Goal: Task Accomplishment & Management: Complete application form

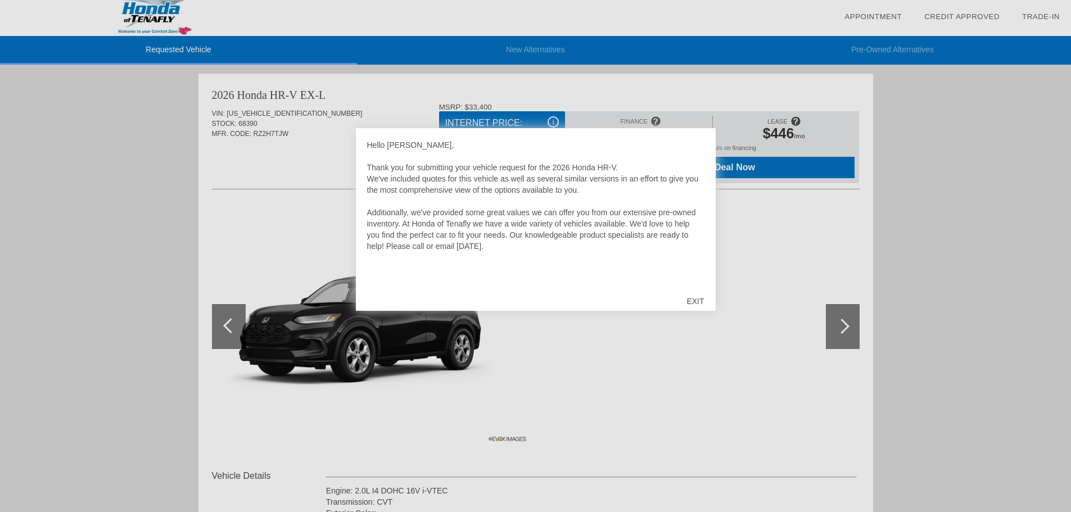
click at [698, 301] on div "EXIT" at bounding box center [695, 301] width 40 height 34
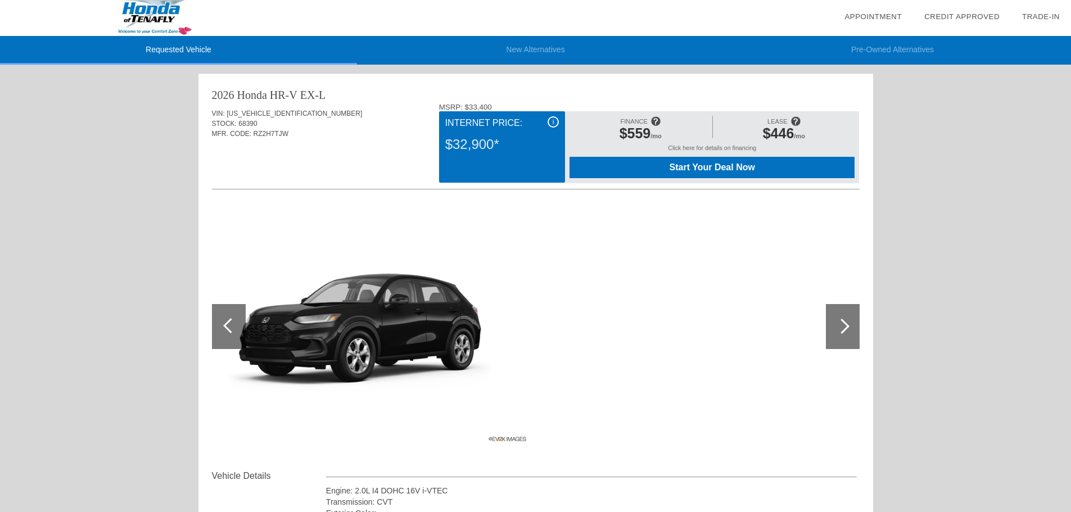
scroll to position [56, 0]
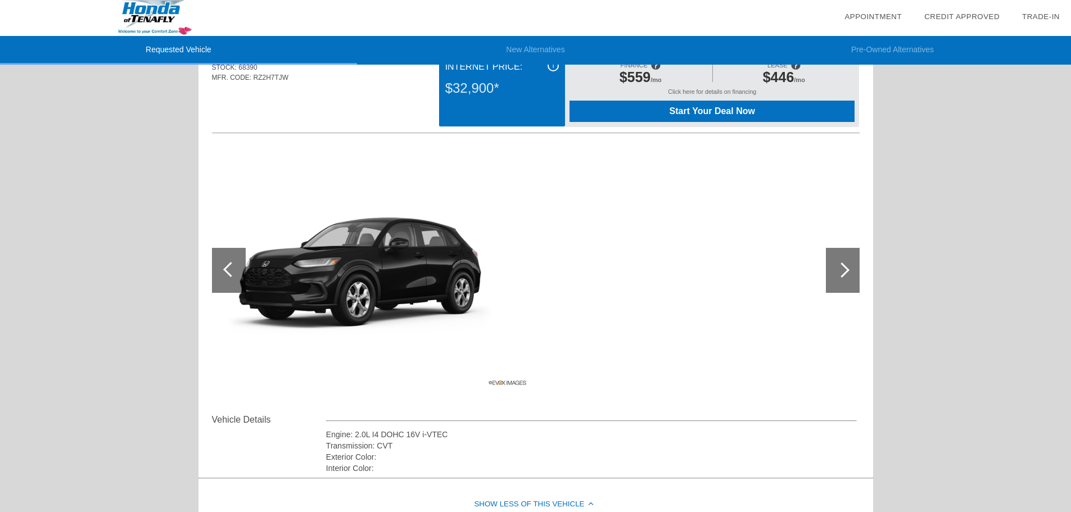
click at [848, 263] on div at bounding box center [843, 270] width 34 height 45
click at [848, 284] on div at bounding box center [843, 270] width 34 height 45
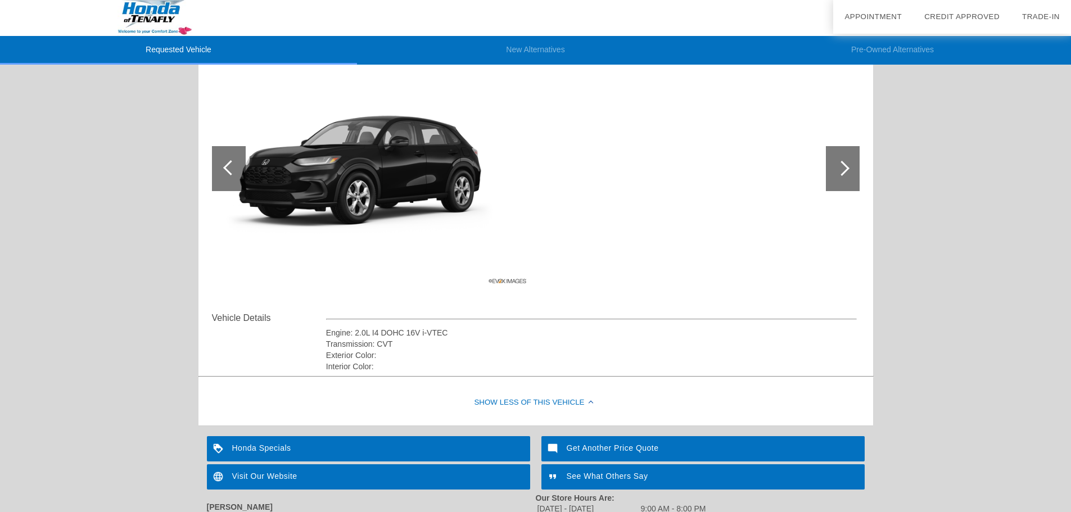
scroll to position [0, 0]
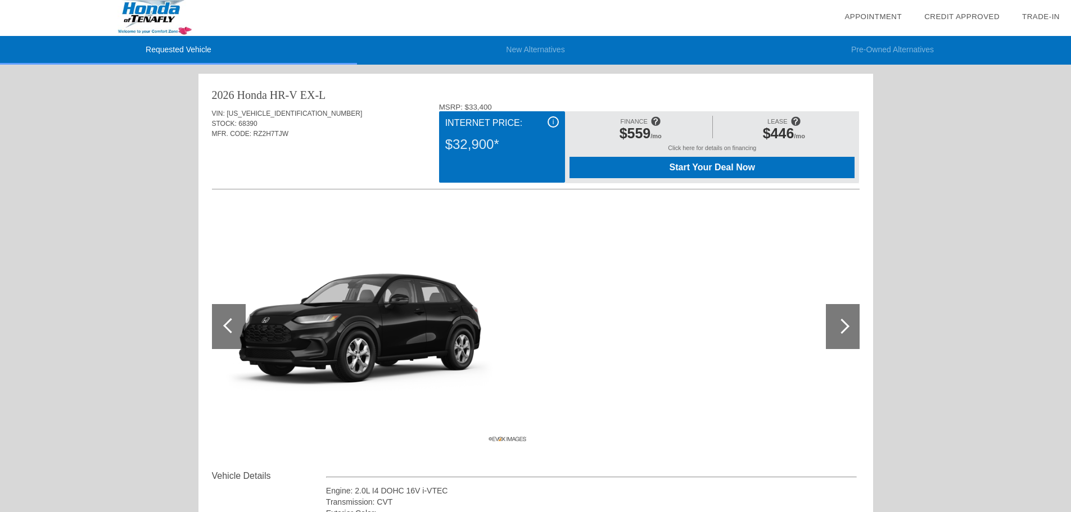
click at [838, 332] on div at bounding box center [843, 326] width 34 height 45
click at [838, 328] on div at bounding box center [841, 326] width 15 height 15
click at [843, 323] on div at bounding box center [841, 326] width 15 height 15
click at [844, 323] on div at bounding box center [841, 326] width 15 height 15
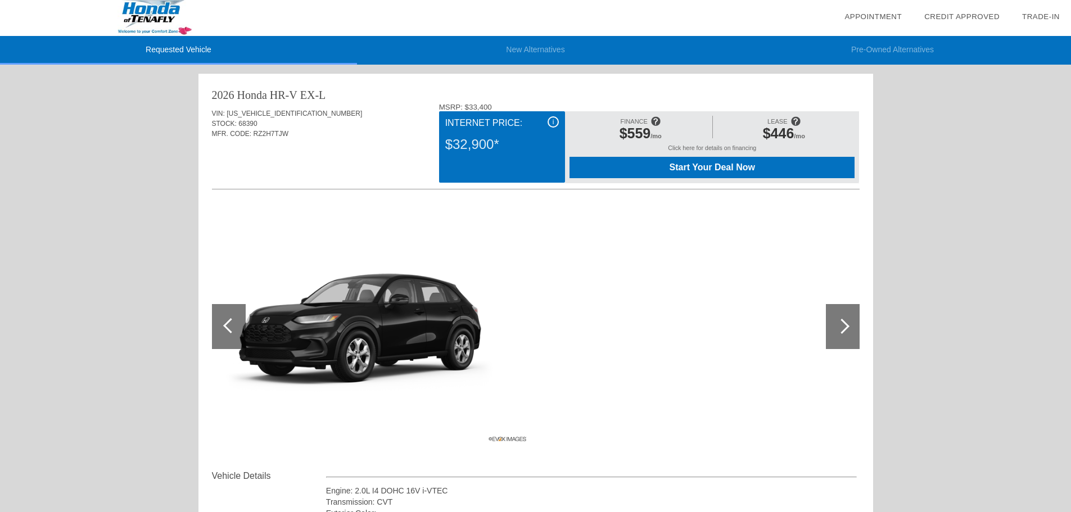
click at [845, 322] on div at bounding box center [841, 326] width 15 height 15
